Goal: Task Accomplishment & Management: Use online tool/utility

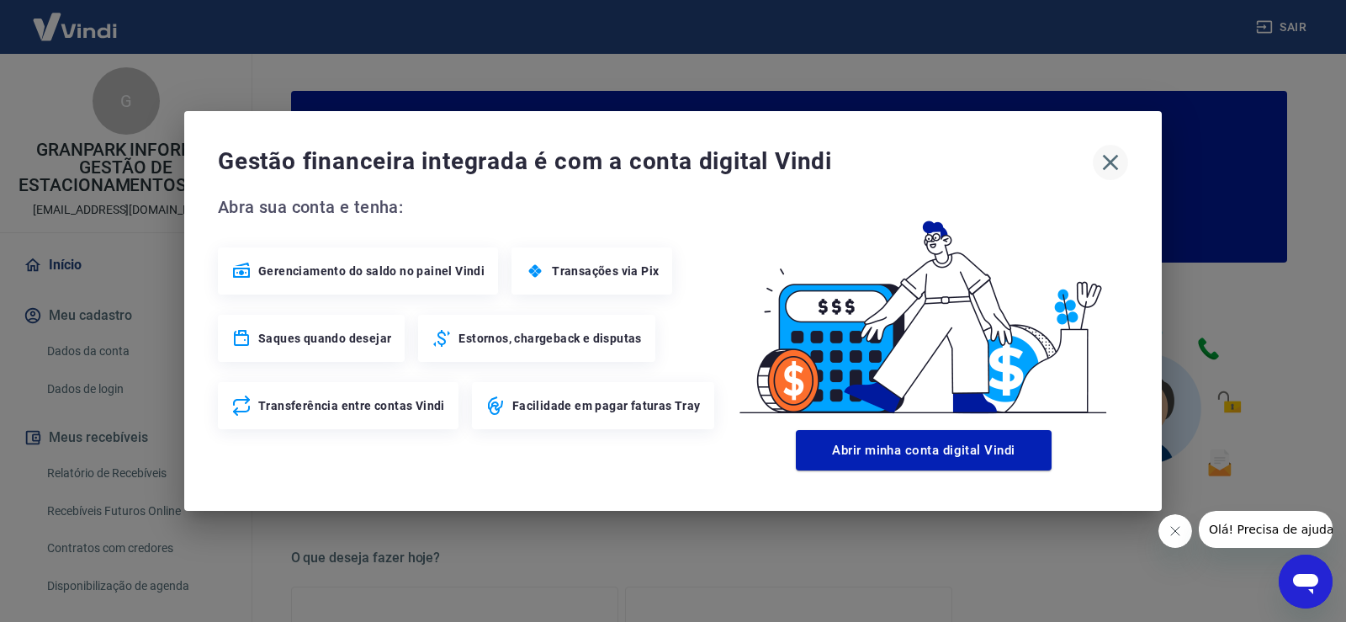
click at [1115, 158] on icon "button" at bounding box center [1111, 163] width 16 height 16
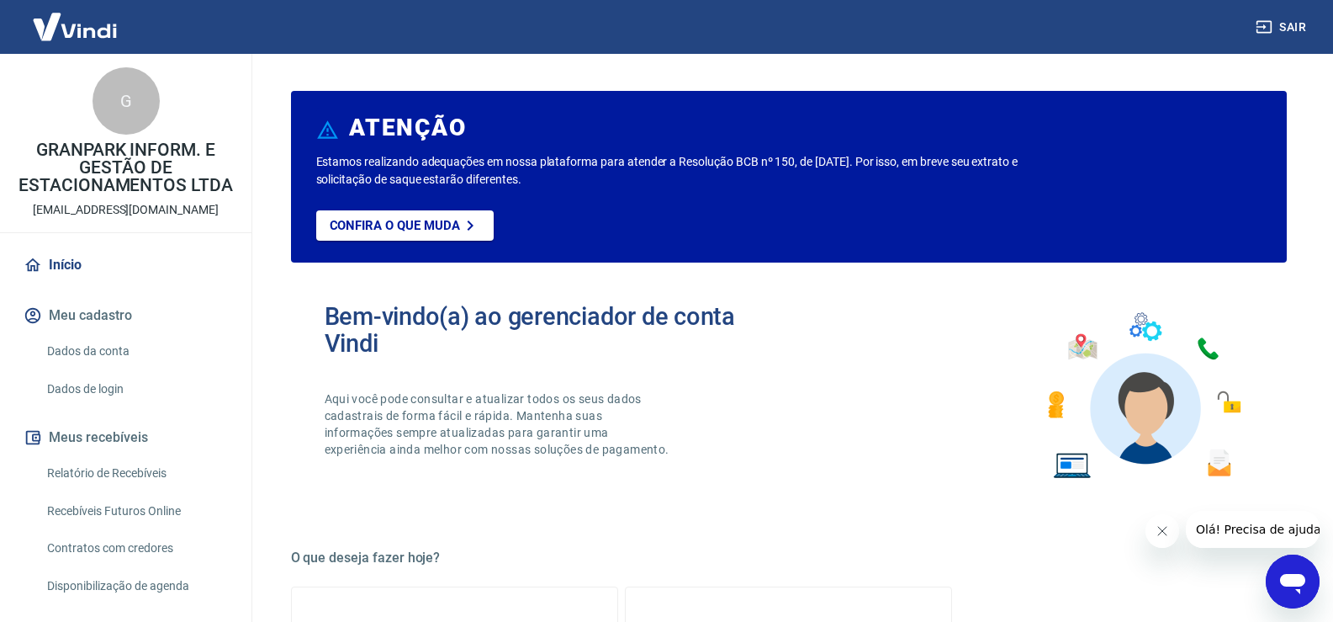
click at [111, 465] on link "Relatório de Recebíveis" at bounding box center [135, 473] width 191 height 34
